Goal: Information Seeking & Learning: Compare options

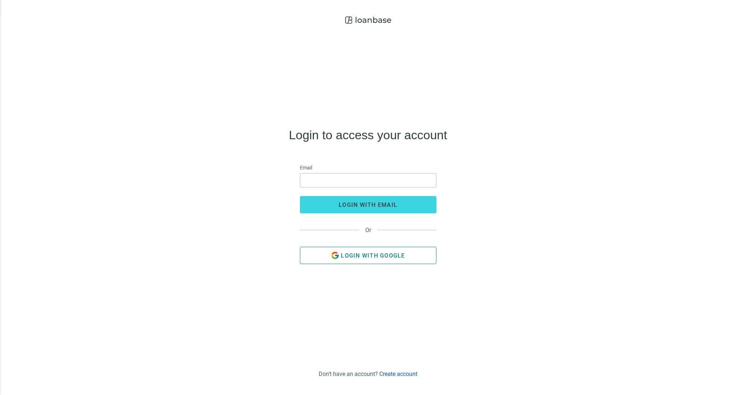
click at [369, 255] on span "Login with Google" at bounding box center [373, 255] width 64 height 7
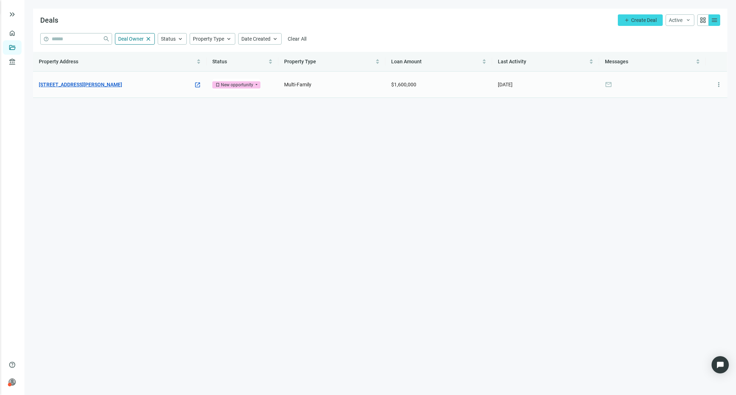
click at [84, 82] on link "530 Clark St, River Falls, WI 54022" at bounding box center [80, 85] width 83 height 8
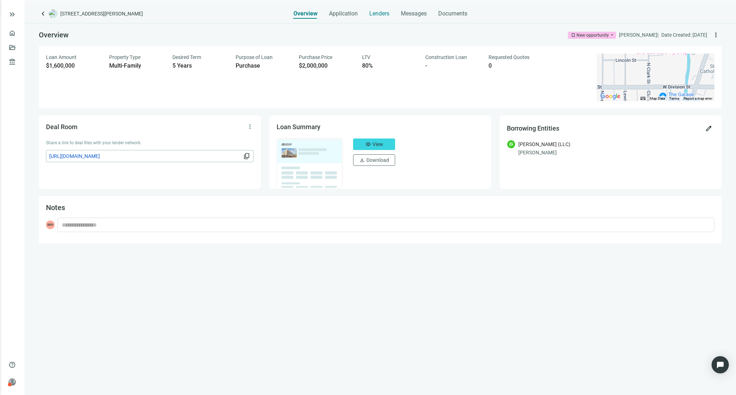
click at [375, 12] on span "Lenders" at bounding box center [379, 13] width 20 height 7
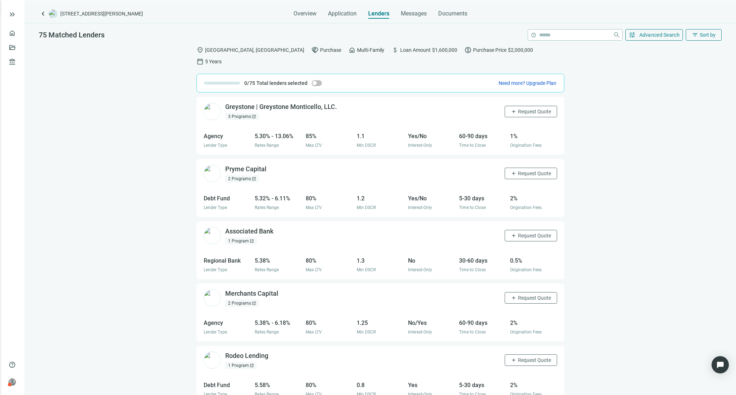
click at [241, 113] on div "3 Programs open_in_new" at bounding box center [242, 116] width 34 height 7
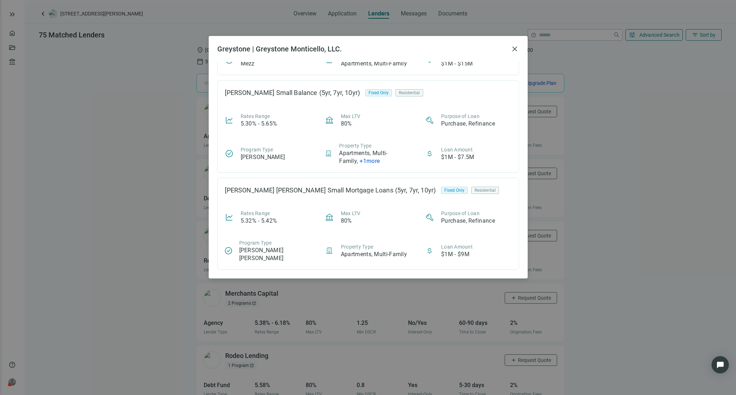
scroll to position [79, 0]
click at [161, 249] on div "Greystone | Greystone Monticello, LLC. close Fannie + Greystone Mezzanine (6-36…" at bounding box center [368, 197] width 736 height 395
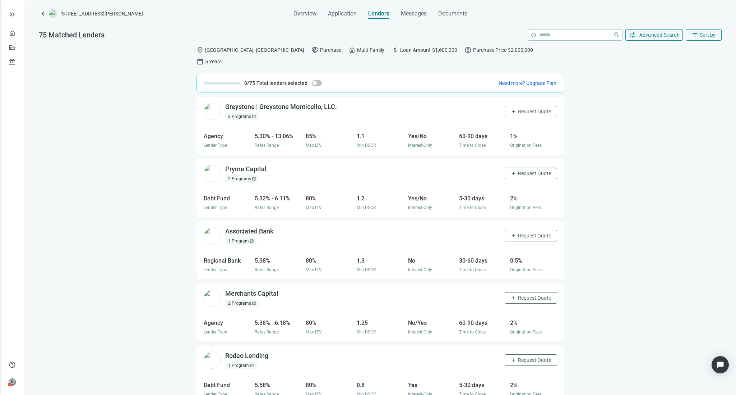
click at [238, 237] on div "1 Program open_in_new" at bounding box center [241, 240] width 32 height 7
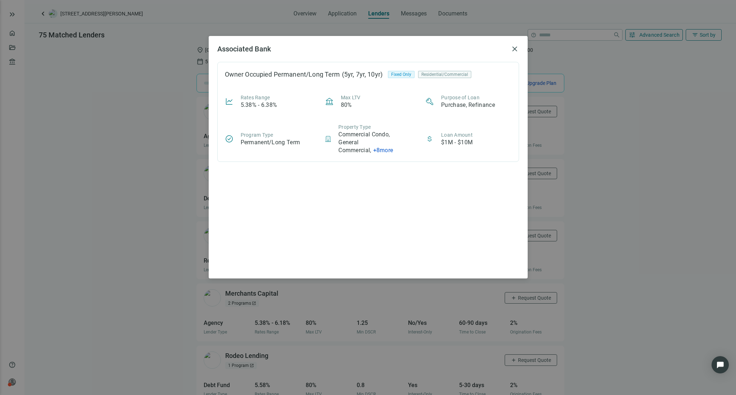
click at [174, 241] on div "Associated Bank close Owner Occupied Permanent/Long Term (5yr, 7yr, 10yr) Fixed…" at bounding box center [368, 197] width 736 height 395
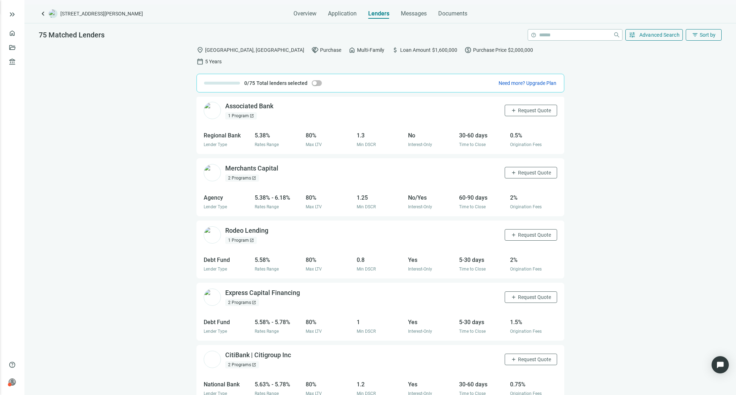
scroll to position [129, 0]
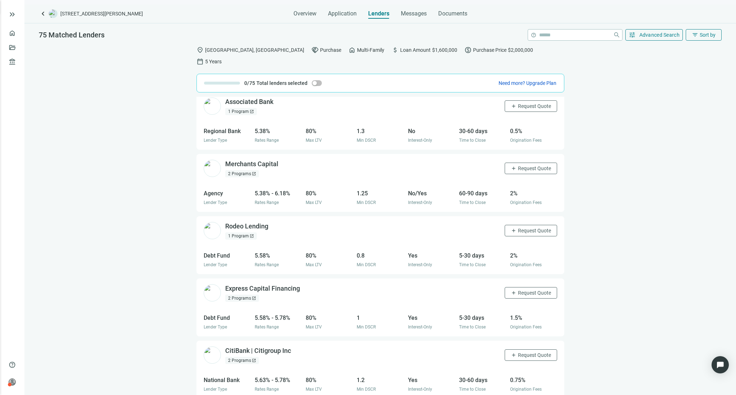
click at [240, 232] on div "1 Program open_in_new" at bounding box center [241, 235] width 32 height 7
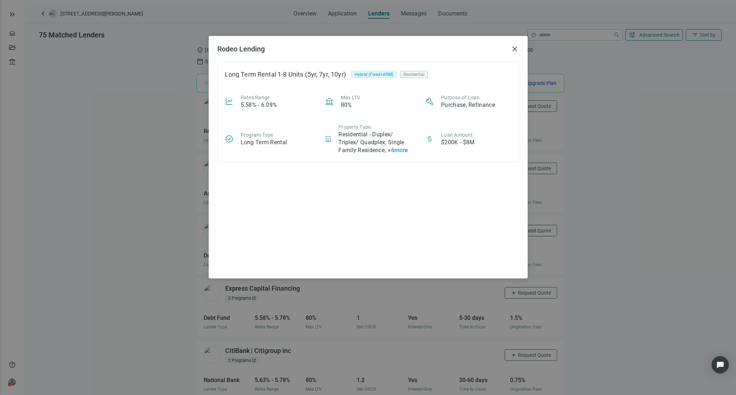
click at [400, 148] on span "+ 6 more" at bounding box center [398, 150] width 20 height 7
click at [376, 202] on div "Long Term Rental 1-8 Units (5yr, 7yr, 10yr) Hybrid (Fixed+ARM) Residential Rate…" at bounding box center [368, 166] width 302 height 208
click at [579, 186] on div "Rodeo Lending close Long Term Rental 1-8 Units (5yr, 7yr, 10yr) Hybrid (Fixed+A…" at bounding box center [368, 197] width 736 height 395
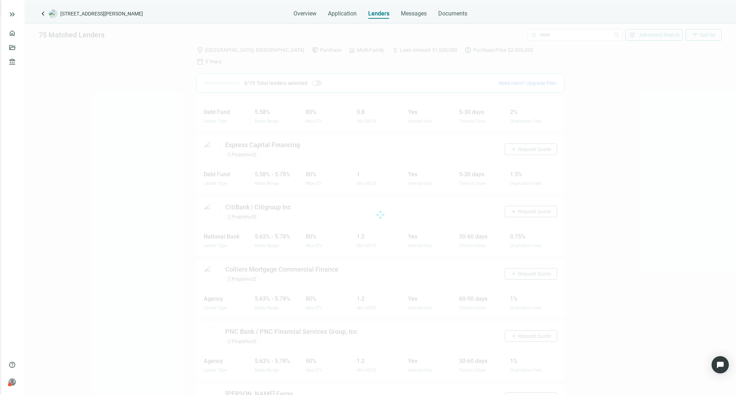
scroll to position [308, 0]
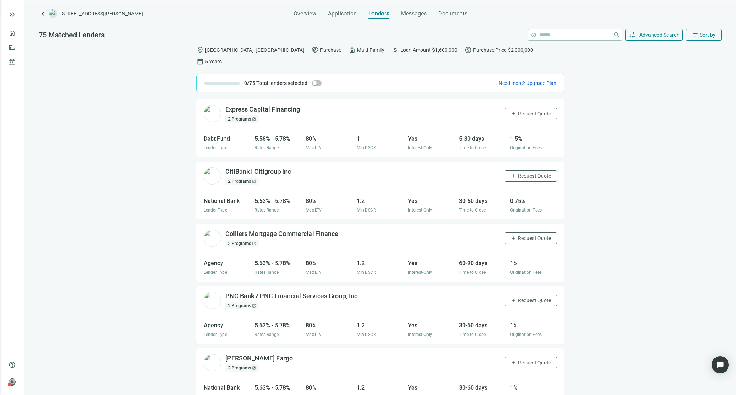
click at [242, 178] on div "2 Programs open_in_new" at bounding box center [242, 181] width 34 height 7
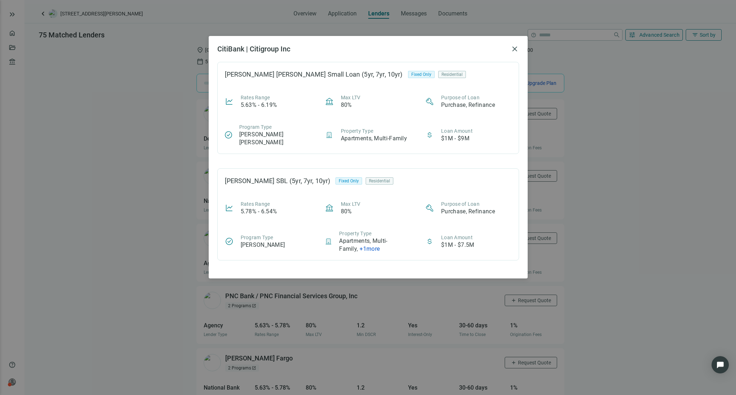
click at [183, 245] on div "CitiBank | Citigroup Inc close Fannie Mae Small Loan (5yr, 7yr, 10yr) Fixed Onl…" at bounding box center [368, 197] width 736 height 395
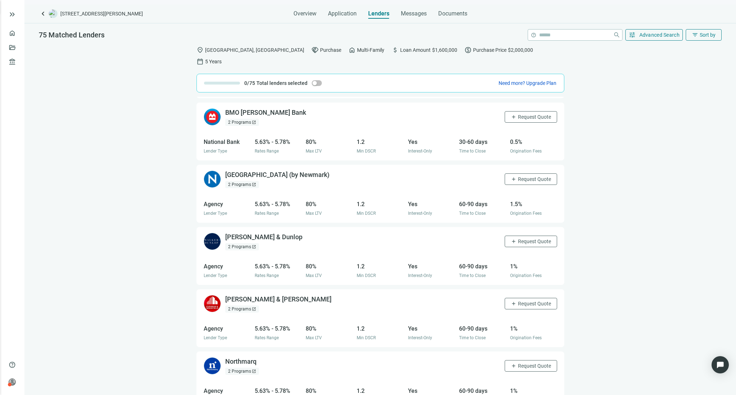
scroll to position [745, 0]
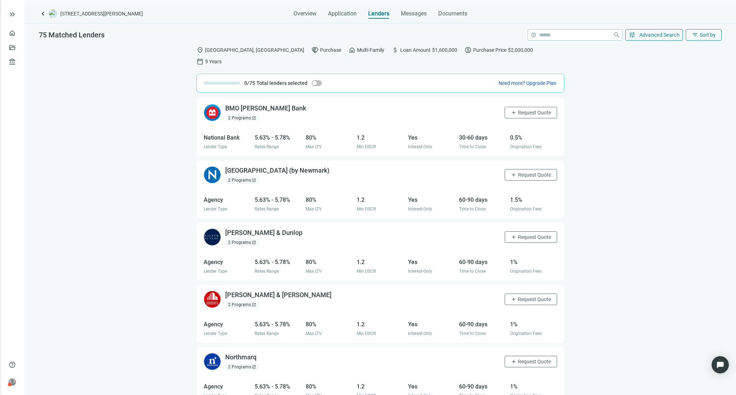
click at [241, 239] on div "2 Programs open_in_new" at bounding box center [242, 242] width 34 height 7
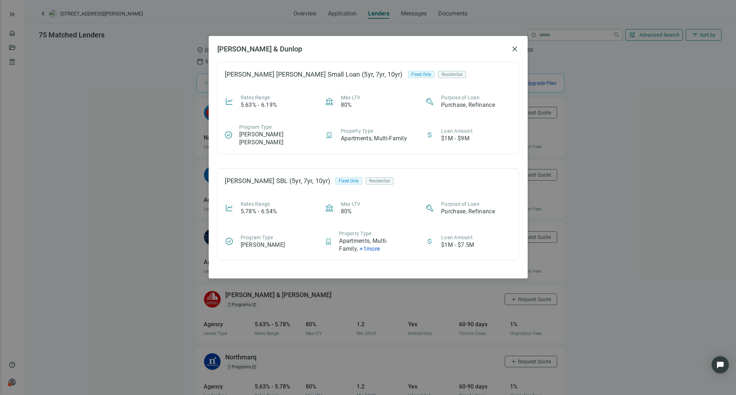
click at [179, 247] on div "Walker & Dunlop close Fannie Mae Small Loan (5yr, 7yr, 10yr) Fixed Only Residen…" at bounding box center [368, 197] width 736 height 395
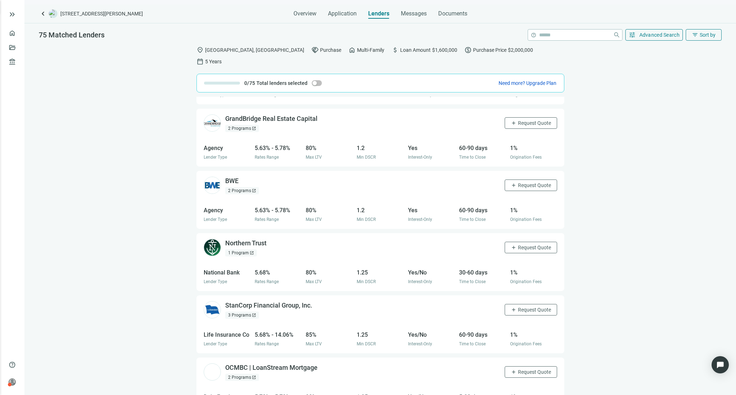
scroll to position [1069, 0]
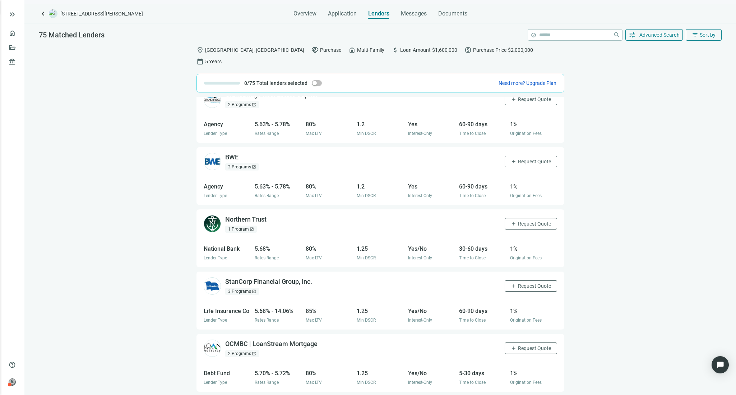
click at [239, 225] on div "1 Program open_in_new" at bounding box center [241, 228] width 32 height 7
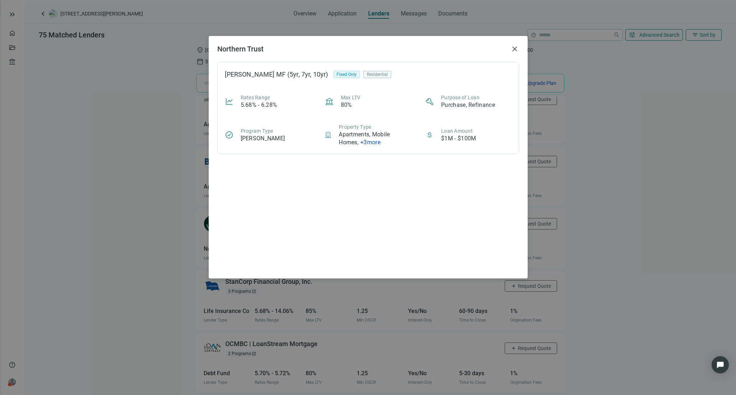
click at [185, 240] on div "Northern Trust close Freddie Mac MF (5yr, 7yr, 10yr) Fixed Only Residential Rat…" at bounding box center [368, 197] width 736 height 395
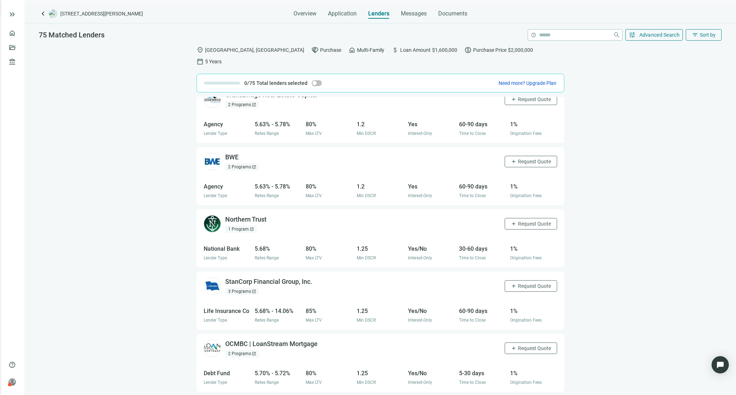
click at [239, 288] on div "3 Programs open_in_new" at bounding box center [242, 291] width 34 height 7
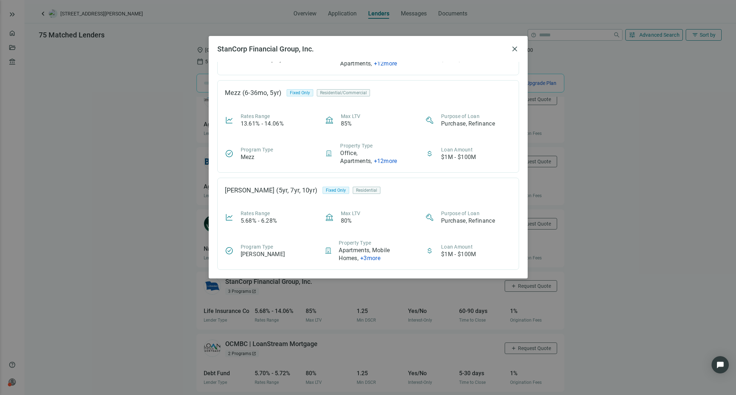
scroll to position [0, 0]
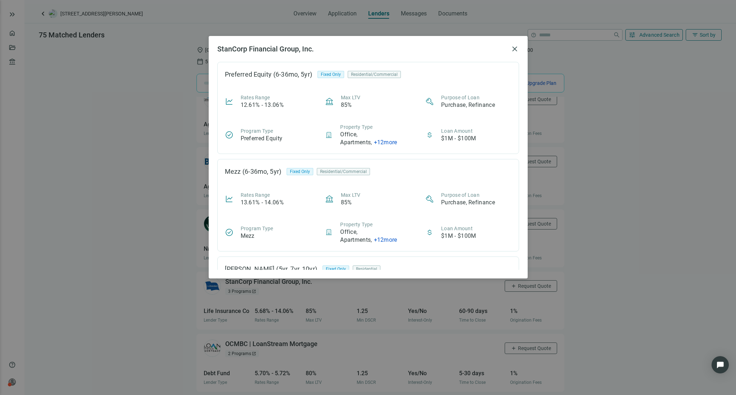
click at [185, 237] on div "StanCorp Financial Group, Inc. close Preferred Equity (6-36mo, 5yr) Fixed Only …" at bounding box center [368, 197] width 736 height 395
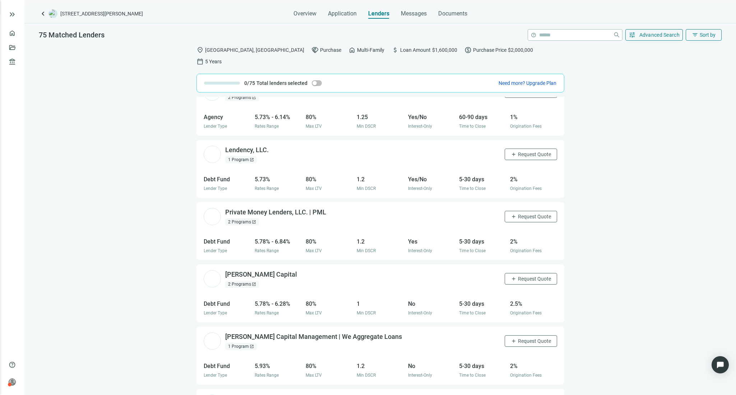
scroll to position [1468, 0]
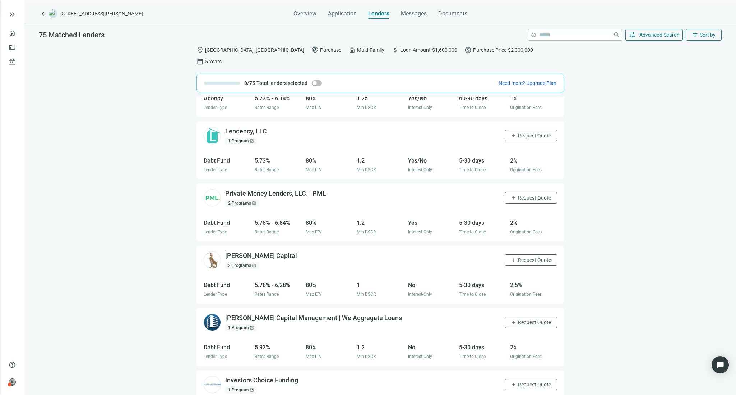
click at [241, 199] on div "2 Programs open_in_new" at bounding box center [242, 202] width 34 height 7
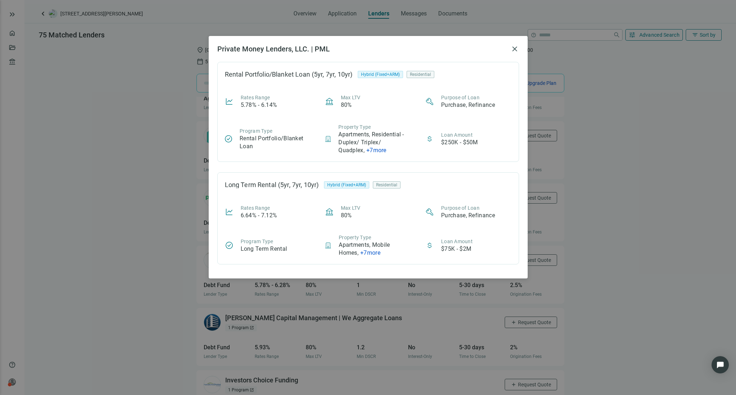
click at [376, 150] on span "+ 7 more" at bounding box center [377, 150] width 20 height 7
click at [302, 164] on div "Rental Portfolio/Blanket Loan (5yr, 7yr, 10yr) Hybrid (Fixed+ARM) Residential R…" at bounding box center [368, 166] width 302 height 208
click at [166, 251] on div "Private Money Lenders, LLC. | PML close Rental Portfolio/Blanket Loan (5yr, 7yr…" at bounding box center [368, 197] width 736 height 395
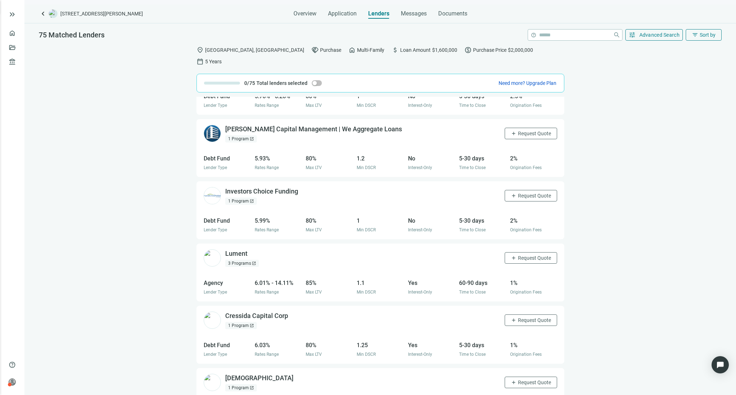
scroll to position [1654, 0]
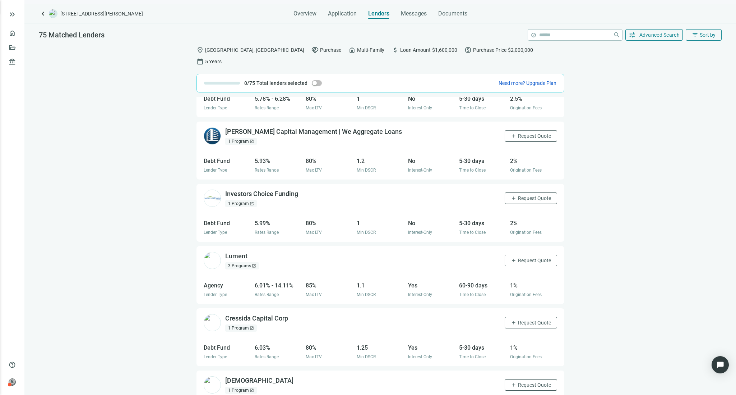
click at [242, 262] on div "3 Programs open_in_new" at bounding box center [242, 265] width 34 height 7
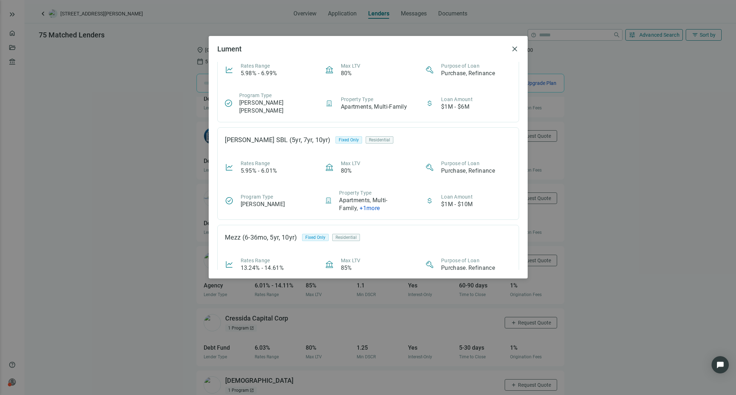
scroll to position [0, 0]
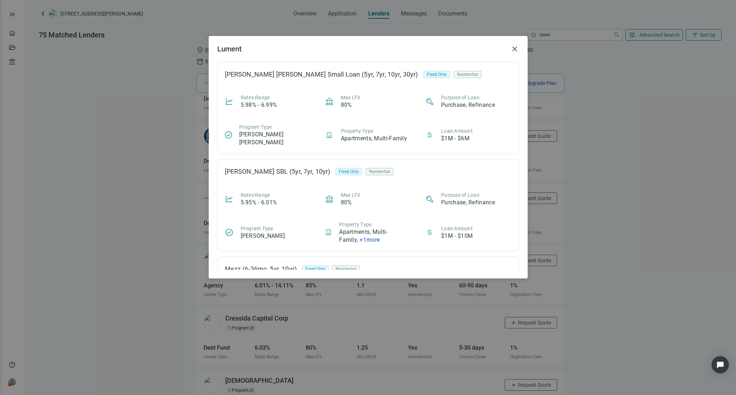
click at [187, 222] on div "Lument close Fannie Mae Small Loan (5yr, 7yr, 10yr, 30yr) Fixed Only Residentia…" at bounding box center [368, 197] width 736 height 395
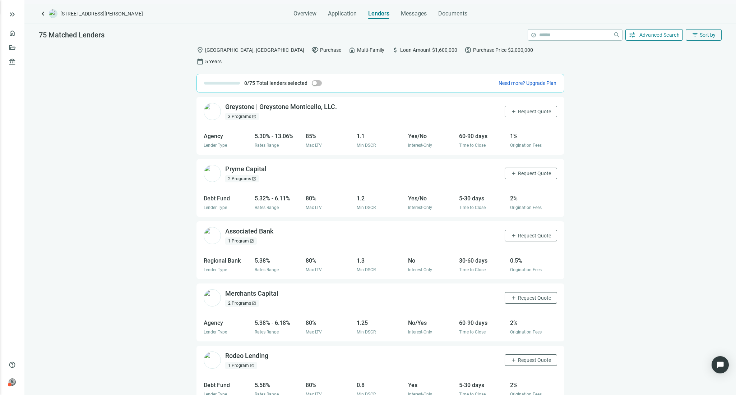
click at [651, 34] on span "Advanced Search" at bounding box center [660, 35] width 41 height 6
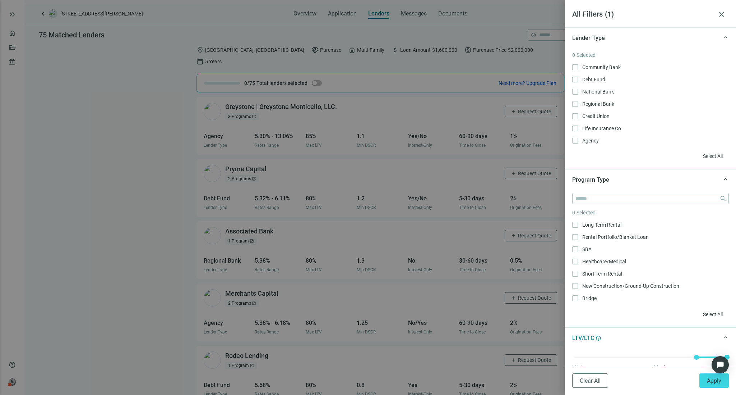
click at [554, 182] on div at bounding box center [368, 197] width 736 height 395
click at [558, 131] on div at bounding box center [368, 197] width 736 height 395
click at [720, 13] on span "close" at bounding box center [722, 14] width 9 height 9
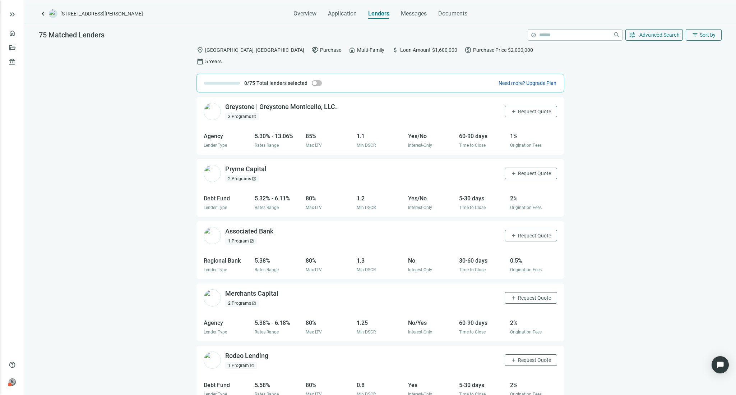
click at [245, 175] on div "2 Programs open_in_new" at bounding box center [242, 178] width 34 height 7
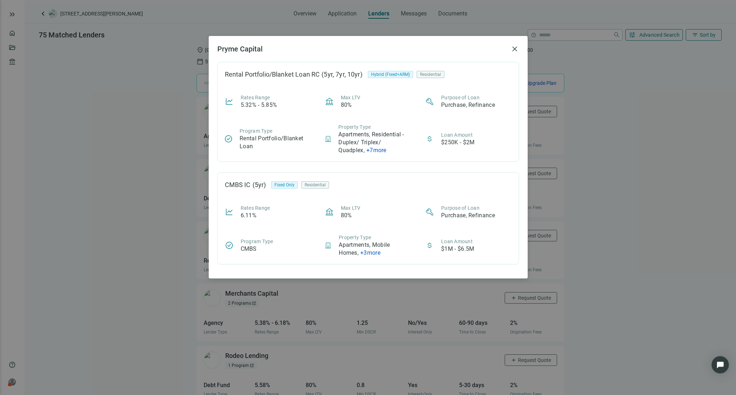
click at [183, 187] on div "Pryme Capital close Rental Portfolio/Blanket Loan RC (5yr, 7yr, 10yr) Hybrid (F…" at bounding box center [368, 197] width 736 height 395
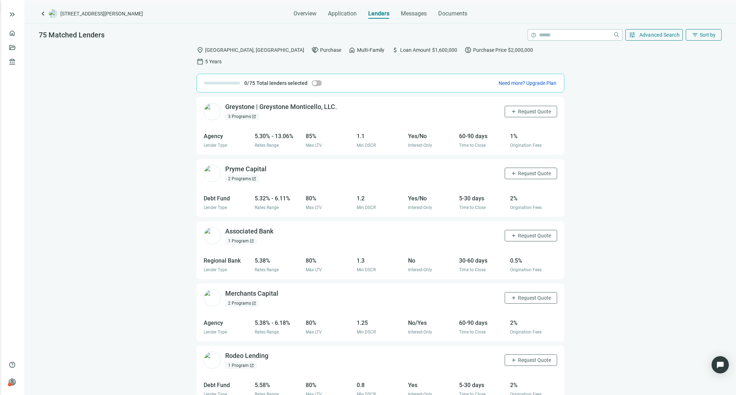
click at [240, 113] on div "3 Programs open_in_new" at bounding box center [242, 116] width 34 height 7
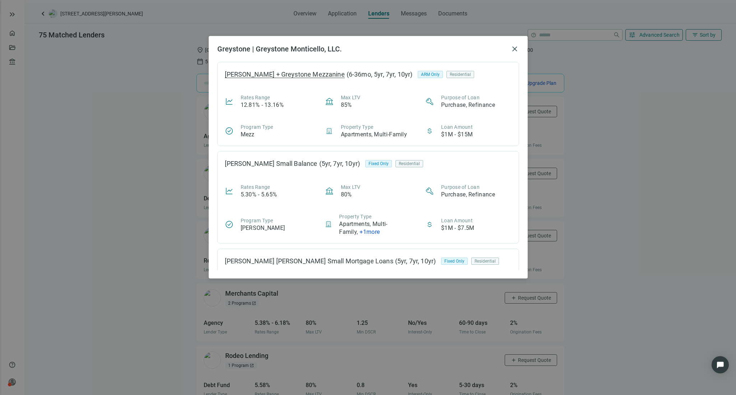
click at [229, 73] on div "Fannie + Greystone Mezzanine" at bounding box center [285, 74] width 120 height 7
